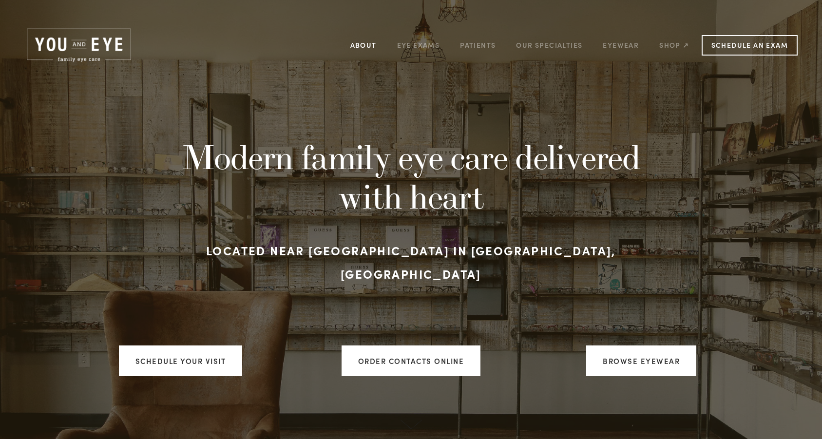
click at [368, 46] on link "About" at bounding box center [363, 45] width 26 height 15
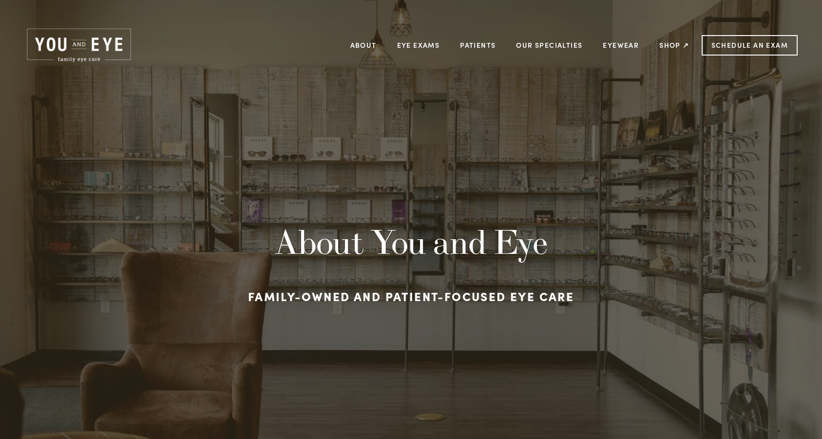
click at [84, 47] on img at bounding box center [78, 45] width 109 height 37
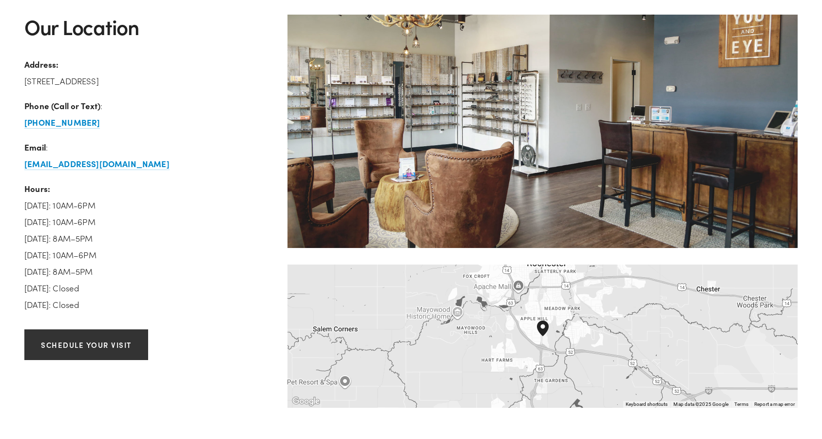
scroll to position [1491, 0]
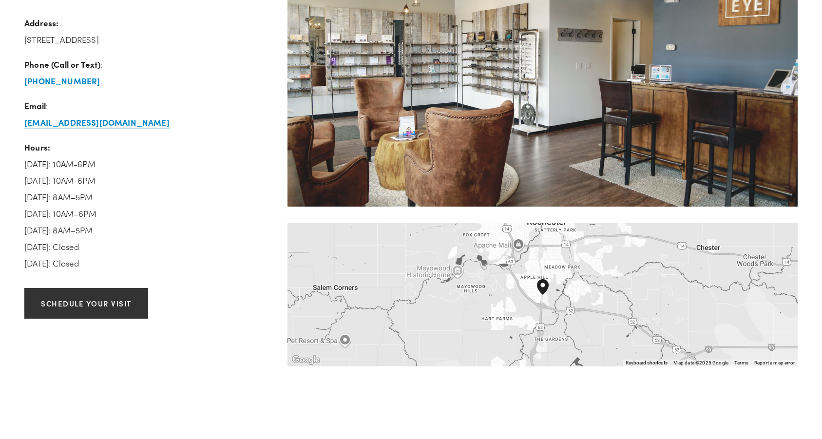
click at [517, 271] on div "To navigate, press the arrow keys." at bounding box center [542, 294] width 510 height 143
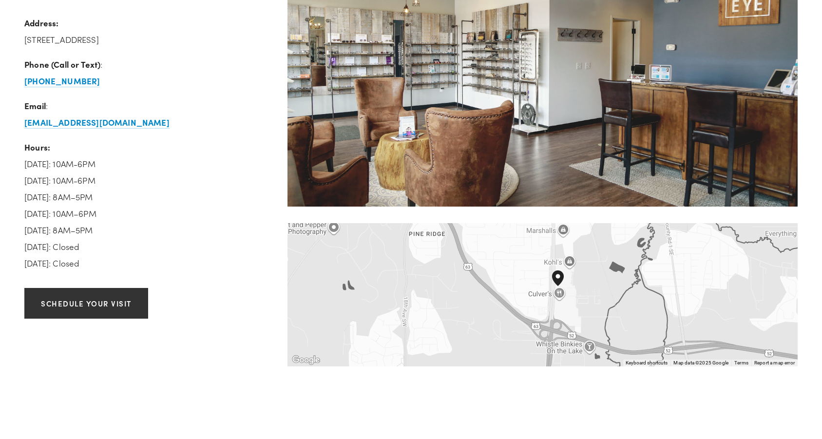
drag, startPoint x: 562, startPoint y: 288, endPoint x: 475, endPoint y: 235, distance: 101.7
click at [475, 235] on div "To navigate, press the arrow keys." at bounding box center [542, 294] width 510 height 143
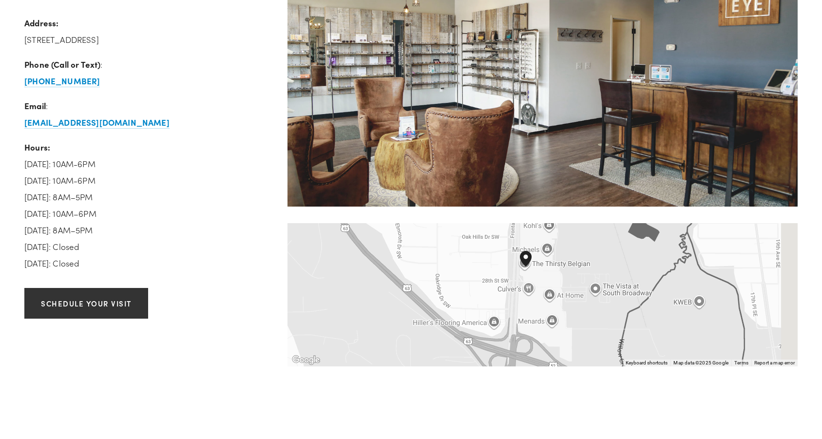
drag, startPoint x: 542, startPoint y: 290, endPoint x: 438, endPoint y: 269, distance: 105.4
click at [438, 269] on div "To navigate, press the arrow keys." at bounding box center [542, 294] width 510 height 143
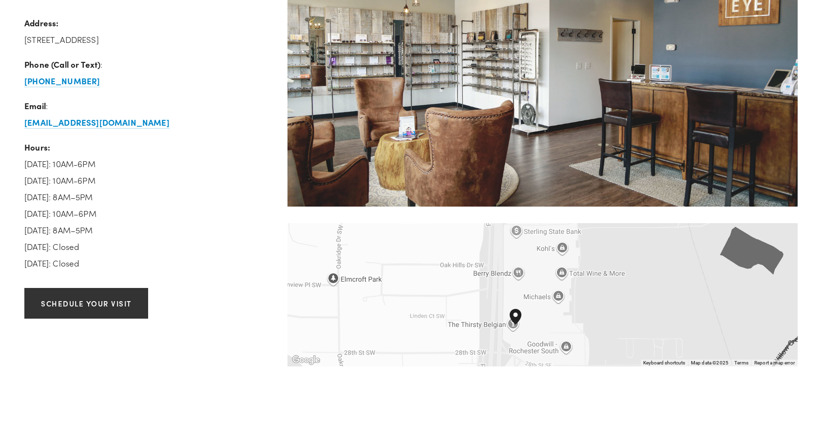
drag, startPoint x: 470, startPoint y: 244, endPoint x: 457, endPoint y: 327, distance: 84.3
click at [457, 327] on div "To navigate, press the arrow keys." at bounding box center [542, 294] width 510 height 143
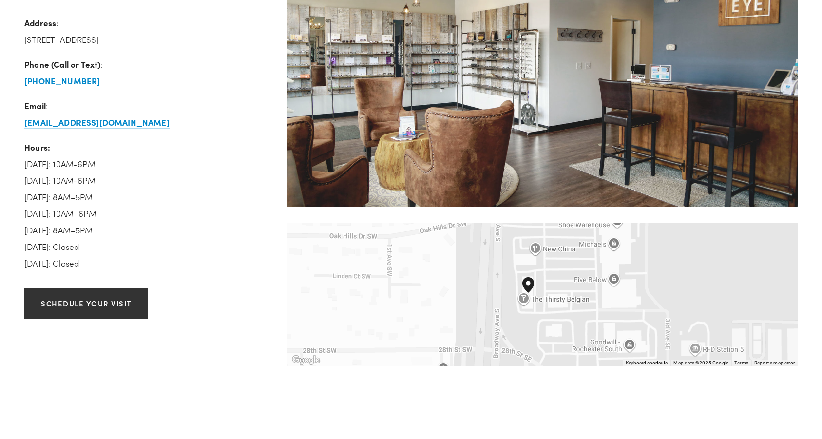
drag, startPoint x: 482, startPoint y: 312, endPoint x: 423, endPoint y: 264, distance: 76.2
click at [423, 264] on div "To navigate, press the arrow keys." at bounding box center [542, 294] width 510 height 143
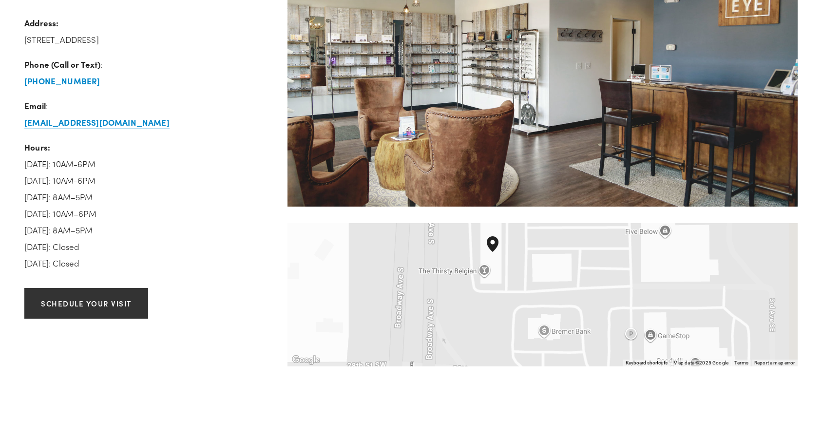
drag, startPoint x: 466, startPoint y: 299, endPoint x: 369, endPoint y: 275, distance: 100.3
click at [372, 275] on div "To navigate, press the arrow keys." at bounding box center [542, 294] width 510 height 143
